Goal: Task Accomplishment & Management: Manage account settings

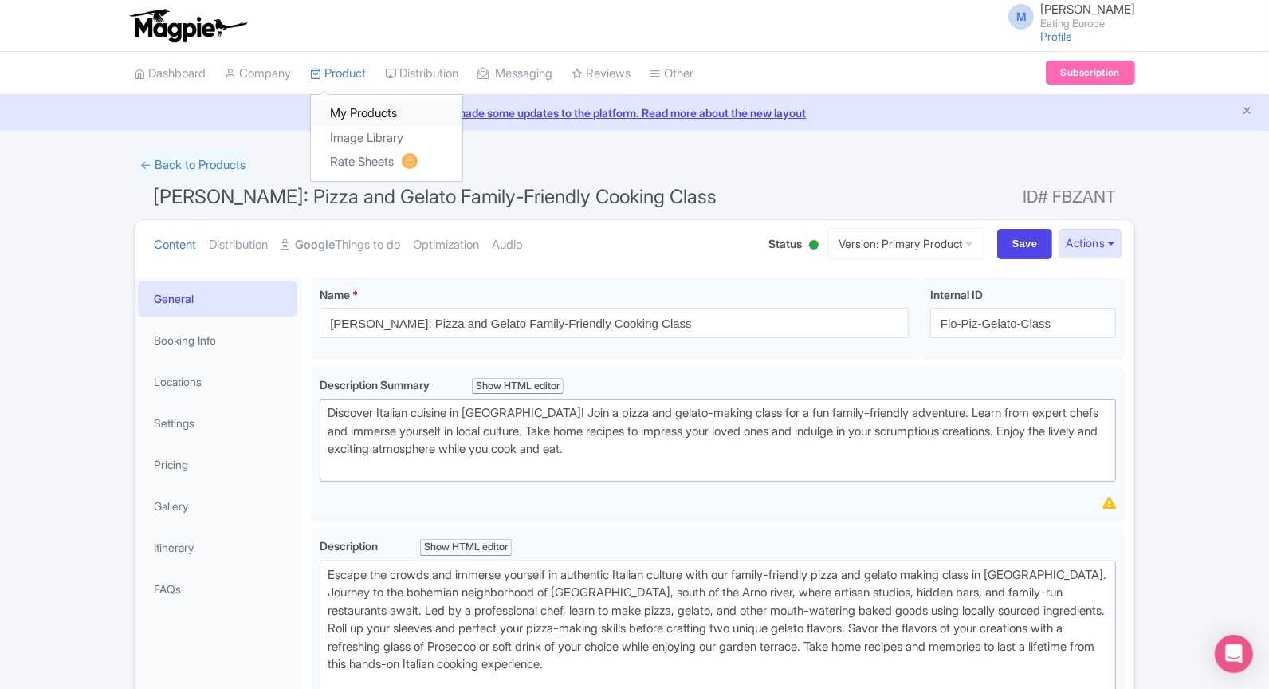
click at [359, 111] on link "My Products" at bounding box center [386, 113] width 151 height 25
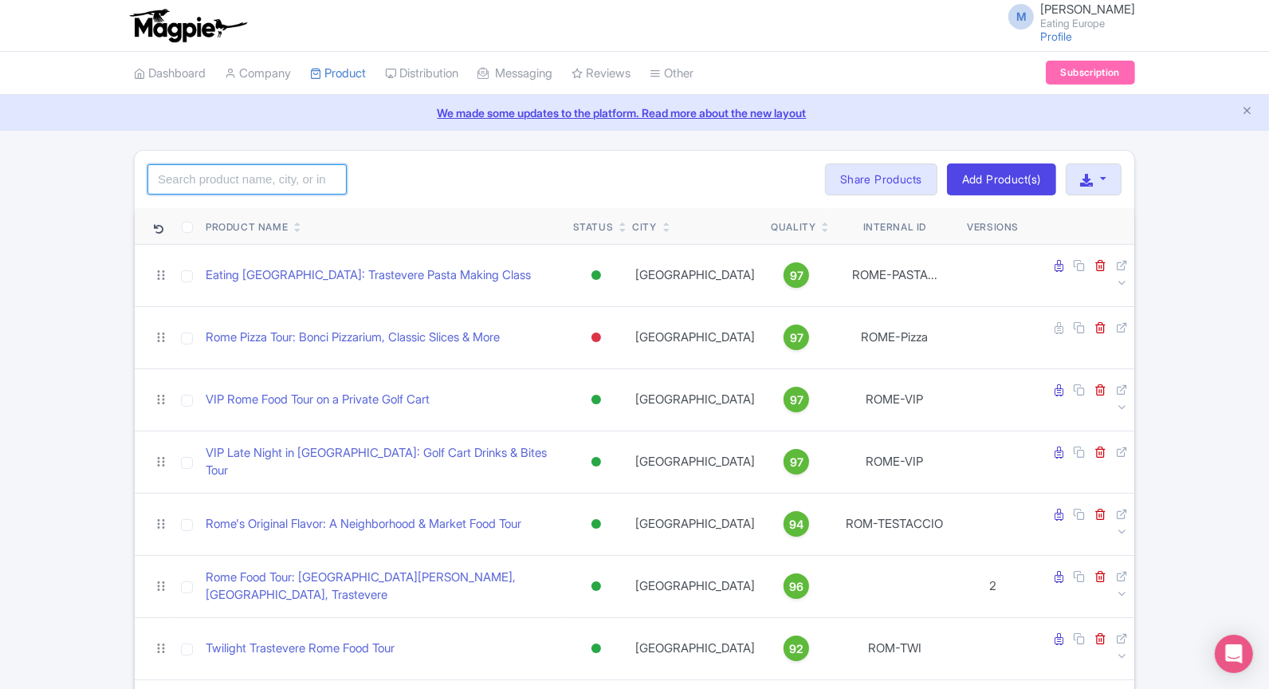
click at [267, 175] on input "search" at bounding box center [246, 179] width 199 height 30
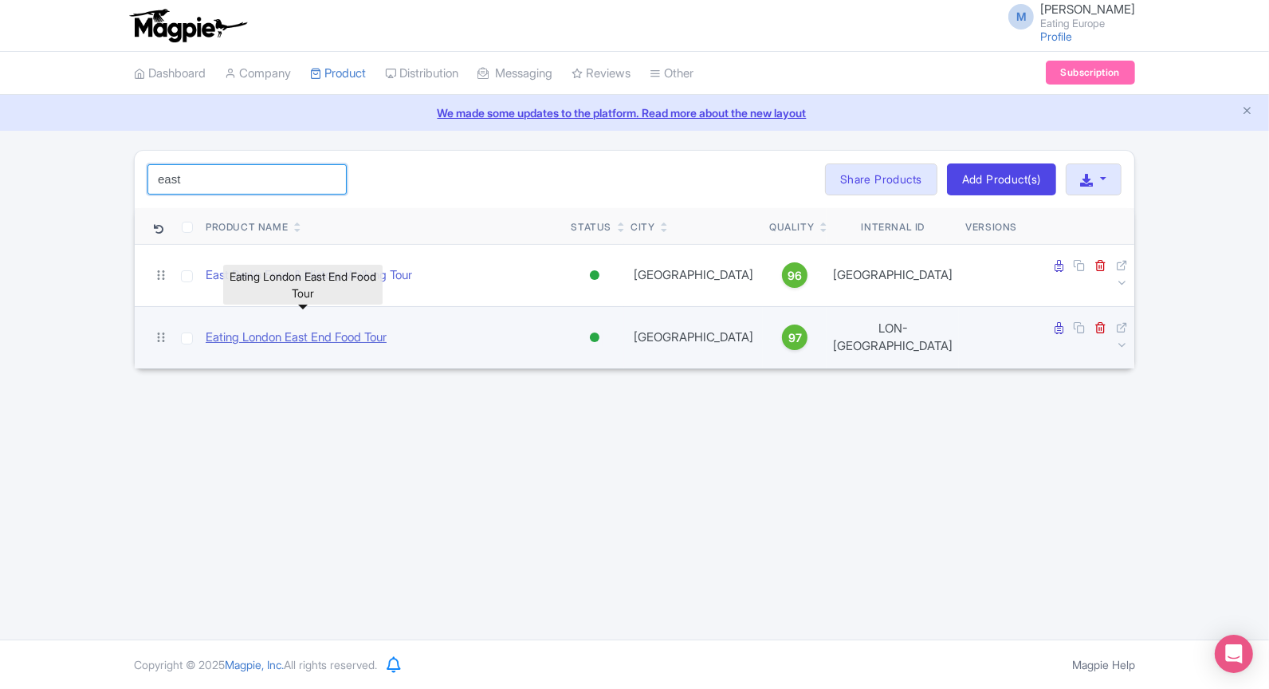
type input "east"
click at [336, 328] on link "Eating London East End Food Tour" at bounding box center [296, 337] width 181 height 18
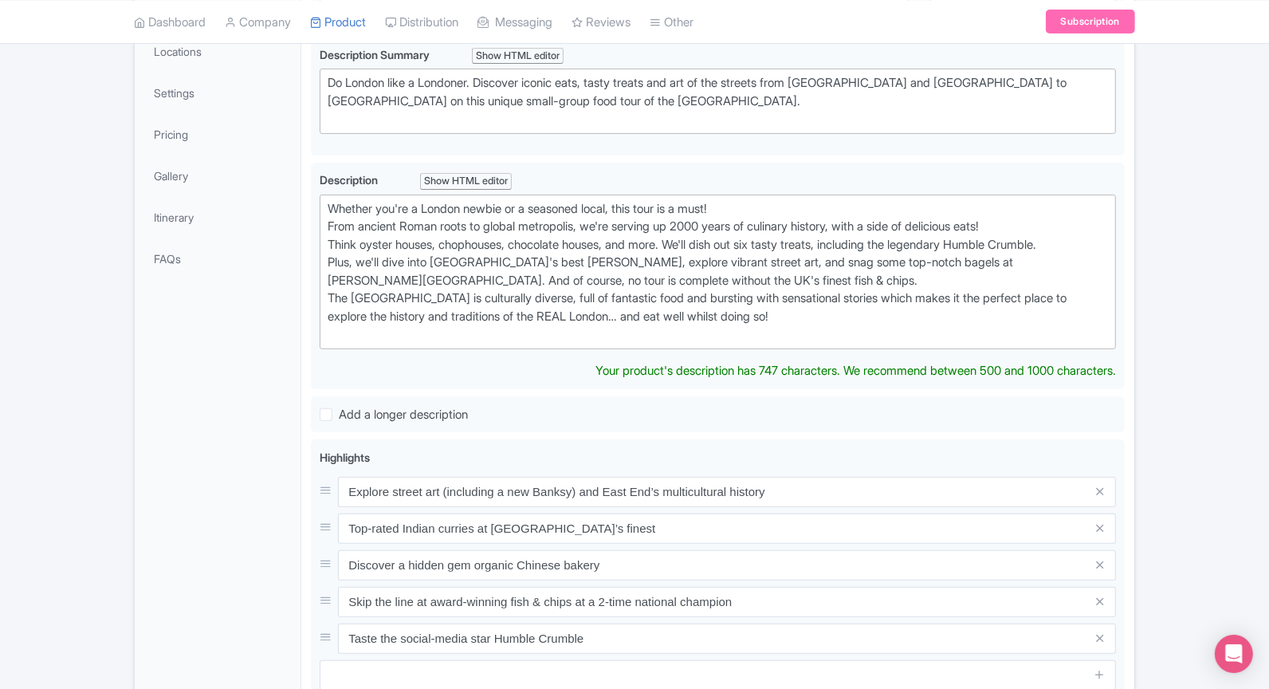
scroll to position [335, 0]
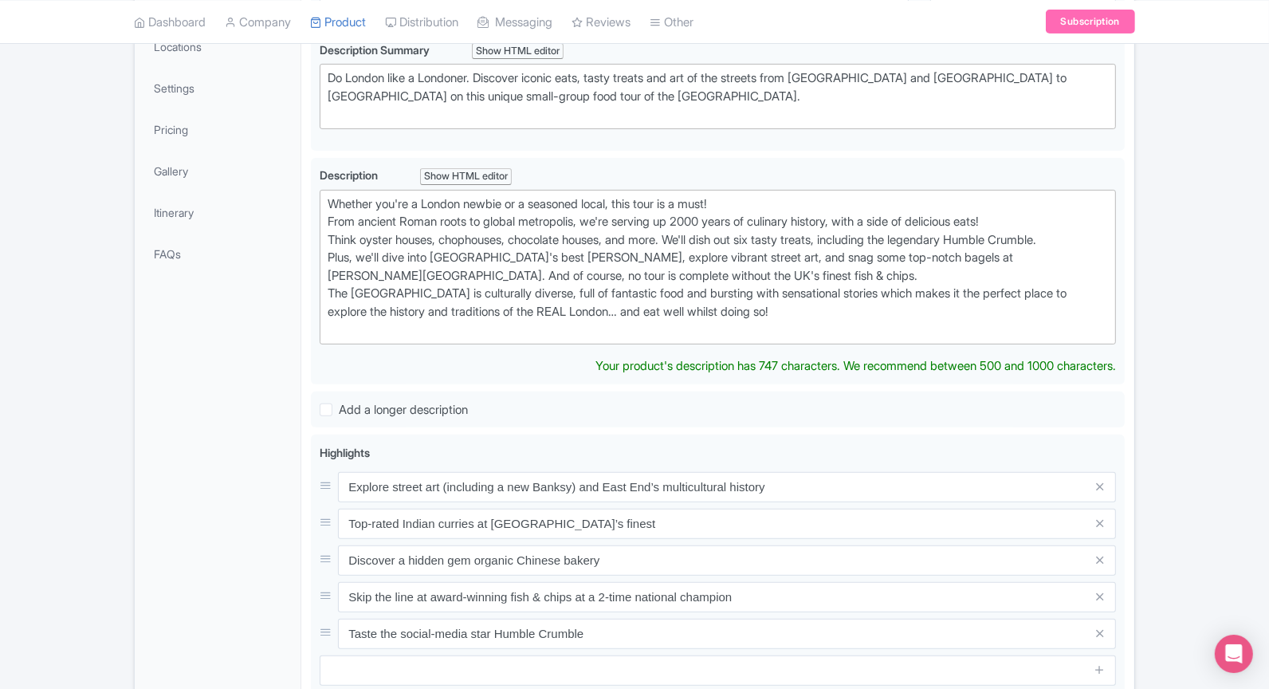
type trix-editor "<div>Whether you're a London newbie or a seasoned local, this tour is a must!<b…"
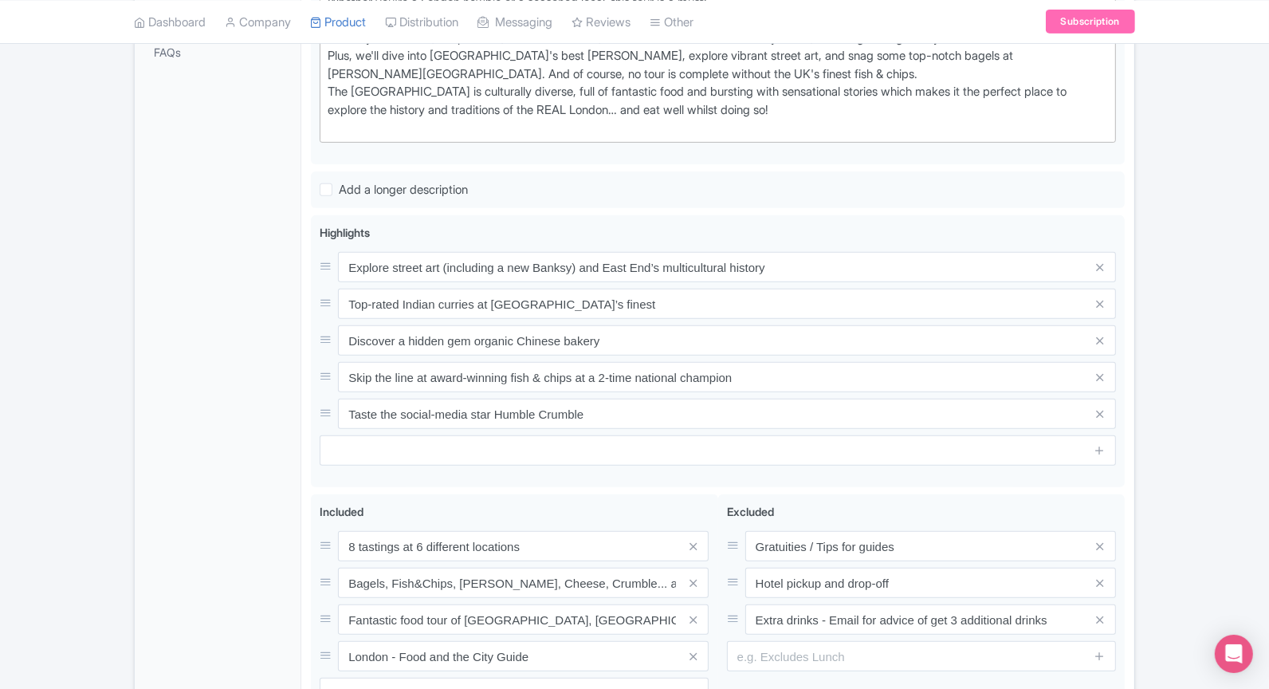
scroll to position [705, 0]
